Goal: Check status: Check status

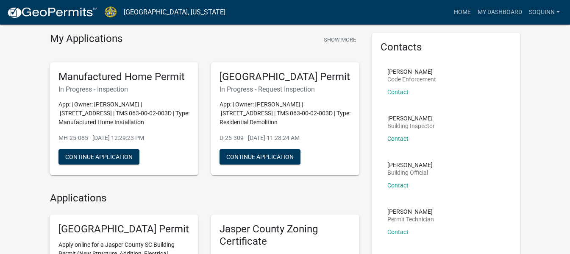
scroll to position [42, 0]
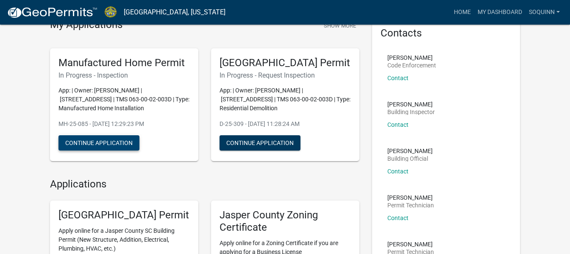
click at [126, 138] on button "Continue Application" at bounding box center [98, 142] width 81 height 15
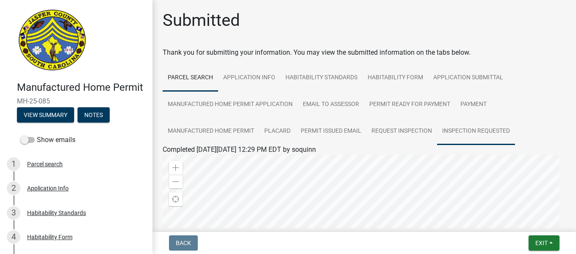
click at [461, 131] on link "Inspection Requested" at bounding box center [476, 131] width 78 height 27
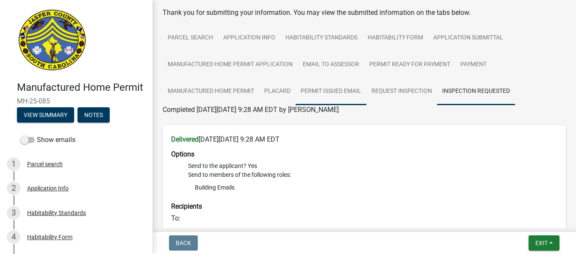
scroll to position [58, 0]
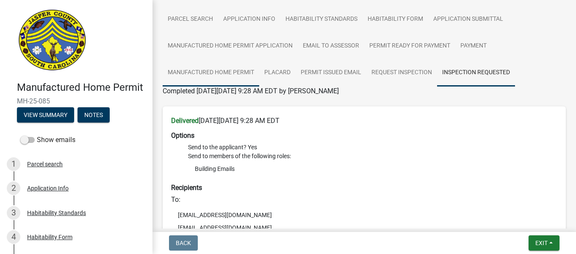
click at [218, 70] on link "Manufactured Home Permit" at bounding box center [211, 72] width 97 height 27
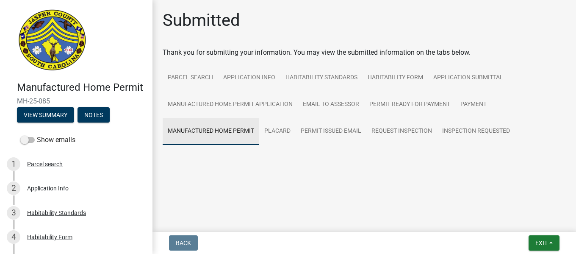
scroll to position [0, 0]
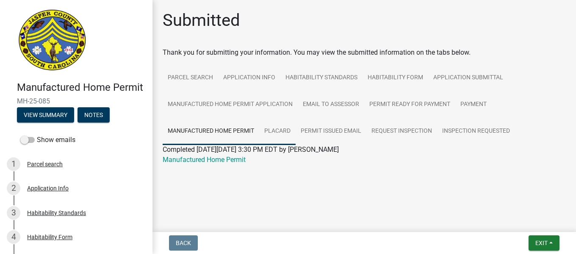
click at [284, 128] on link "Placard" at bounding box center [277, 131] width 36 height 27
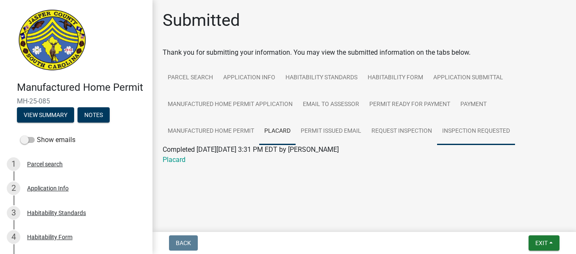
click at [478, 133] on link "Inspection Requested" at bounding box center [476, 131] width 78 height 27
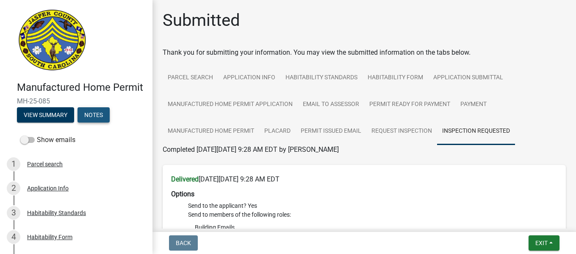
click at [96, 122] on button "Notes" at bounding box center [94, 114] width 32 height 15
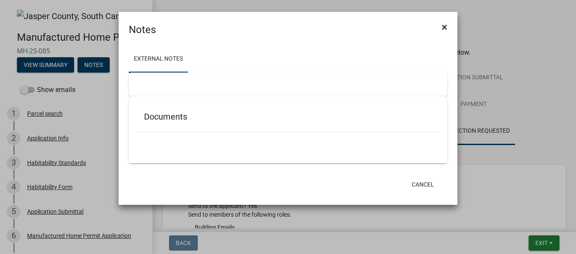
click at [444, 27] on span "×" at bounding box center [445, 27] width 6 height 12
